Goal: Task Accomplishment & Management: Complete application form

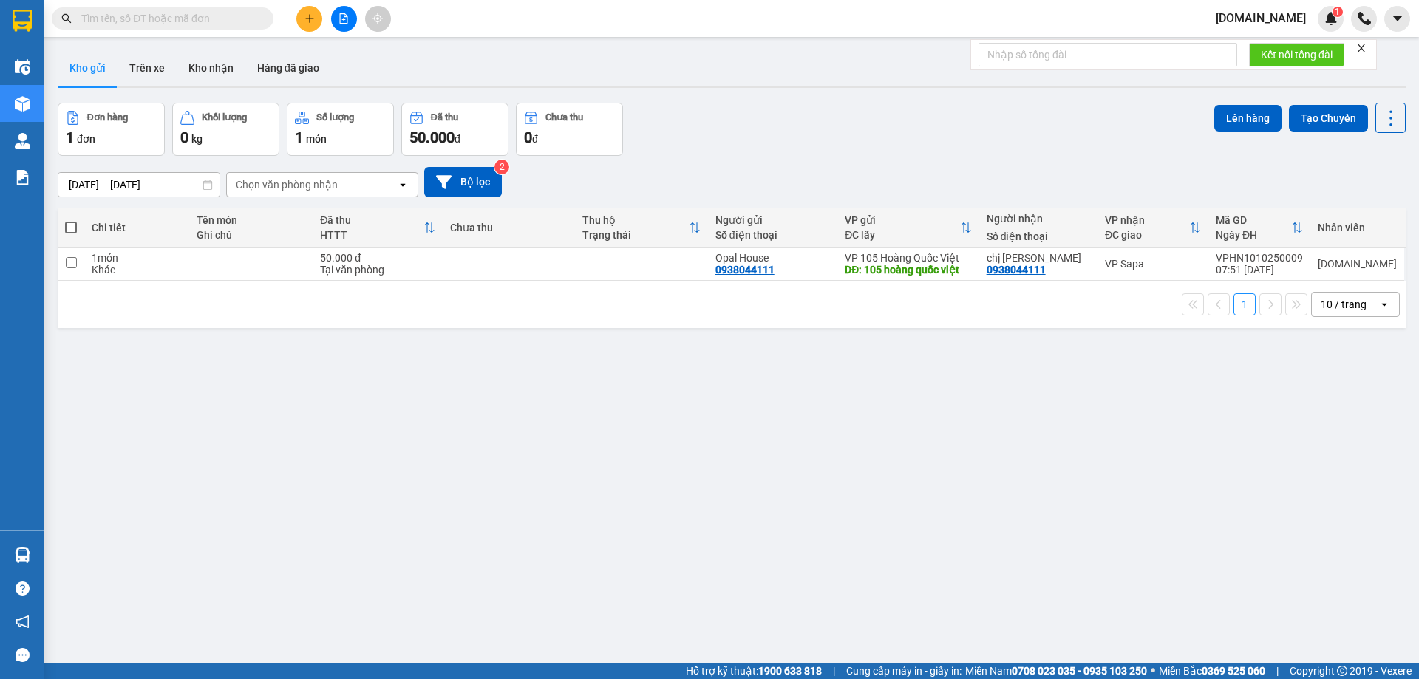
click at [150, 13] on input "text" at bounding box center [168, 18] width 174 height 16
paste input "0988983300"
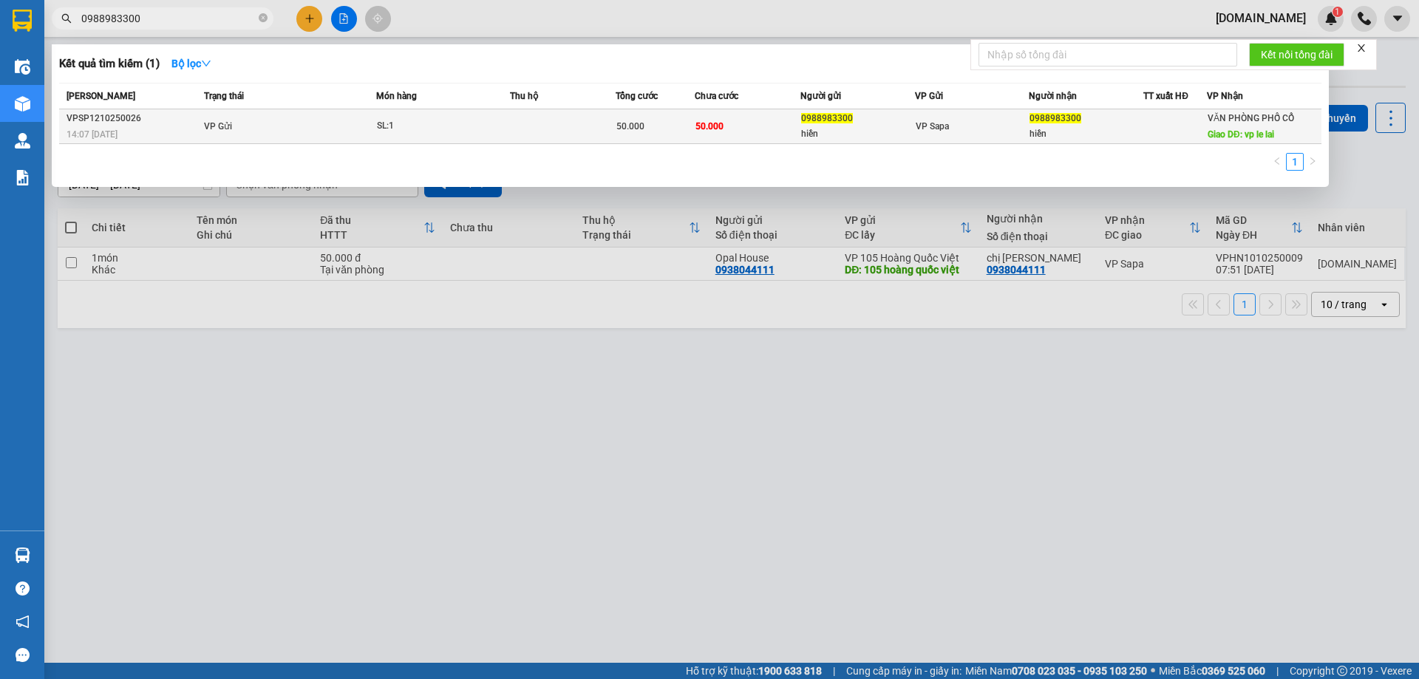
type input "0988983300"
click at [347, 131] on td "VP Gửi" at bounding box center [288, 126] width 176 height 35
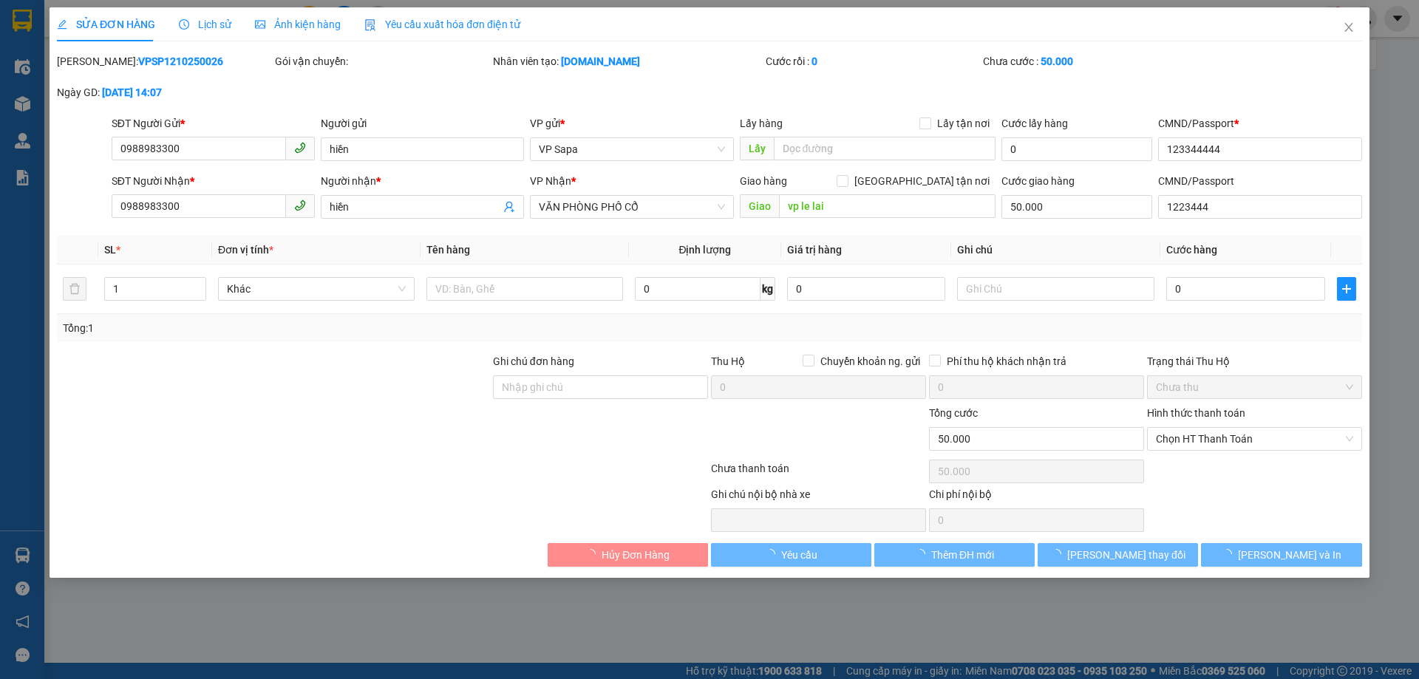
type input "0988983300"
type input "hiền"
type input "123344444"
type input "0988983300"
type input "hiền"
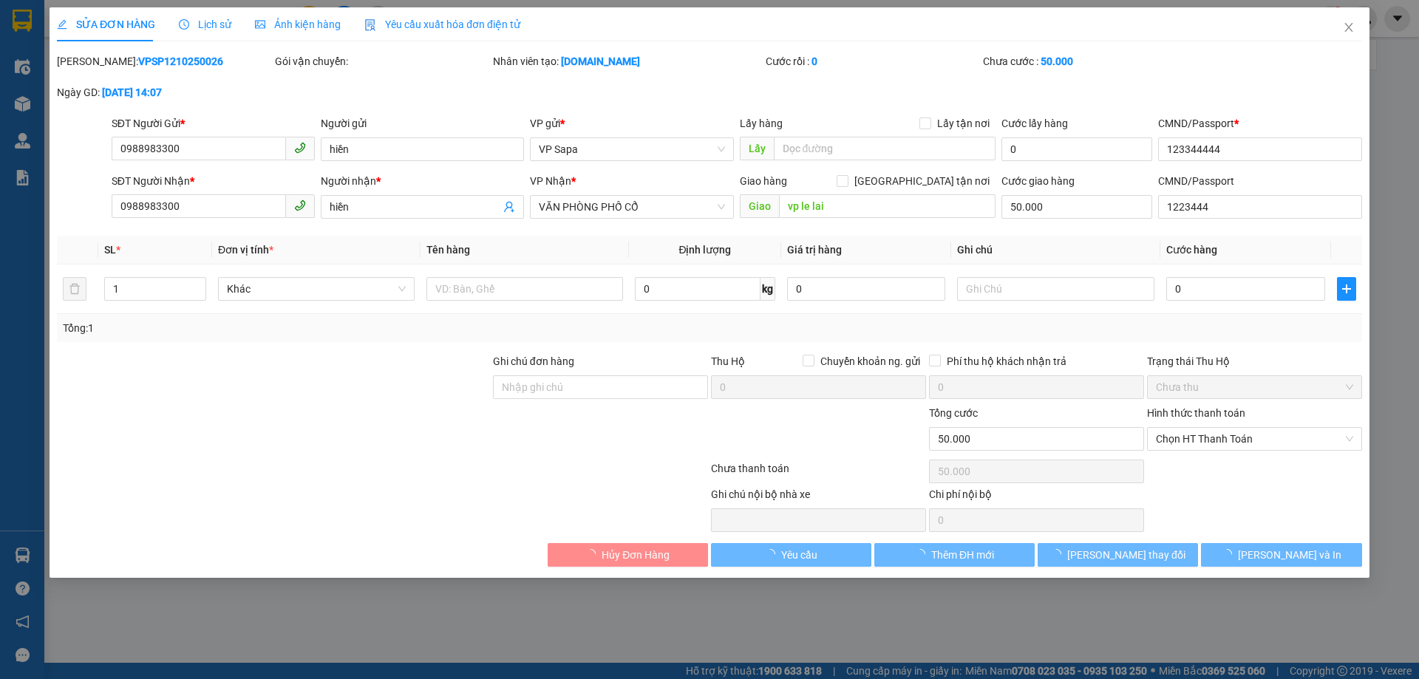
type input "vp le lai"
type input "50.000"
type input "1223444"
type input "0"
type input "50.000"
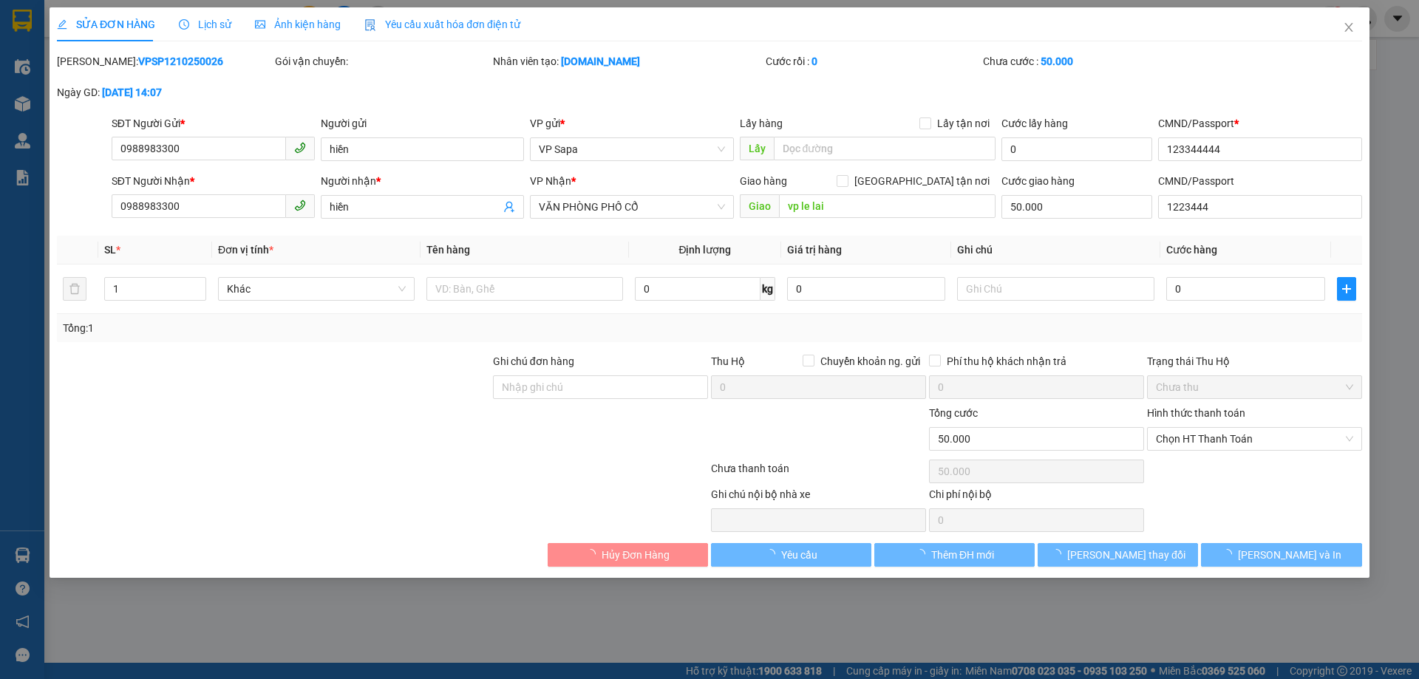
type input "50.000"
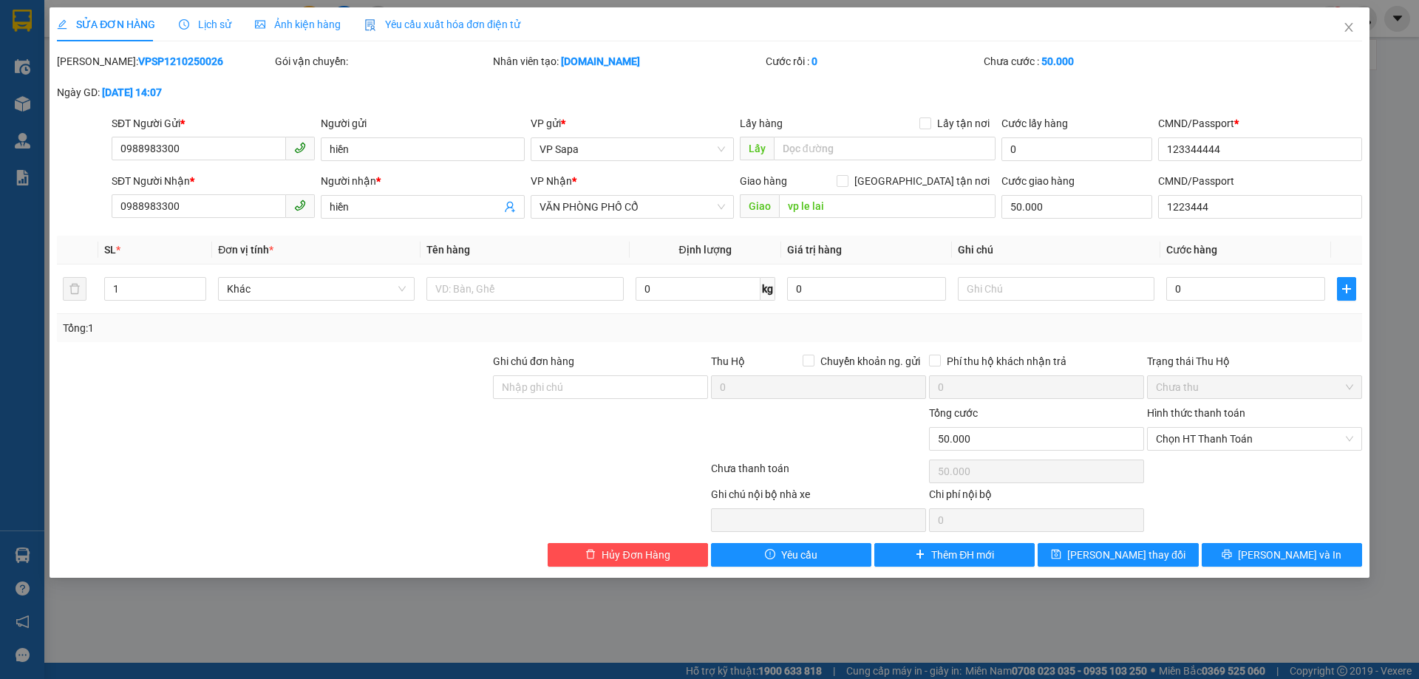
drag, startPoint x: 203, startPoint y: 94, endPoint x: 180, endPoint y: 97, distance: 23.1
click at [180, 97] on div "Ngày GD: [DATE] 14:07" at bounding box center [164, 92] width 215 height 16
click at [360, 87] on div "[PERSON_NAME]: VPSP1210250026 Gói vận chuyển: Nhân viên tạo: [DOMAIN_NAME] Cước…" at bounding box center [709, 84] width 1308 height 62
click at [355, 474] on div at bounding box center [382, 472] width 654 height 30
